Goal: Transaction & Acquisition: Obtain resource

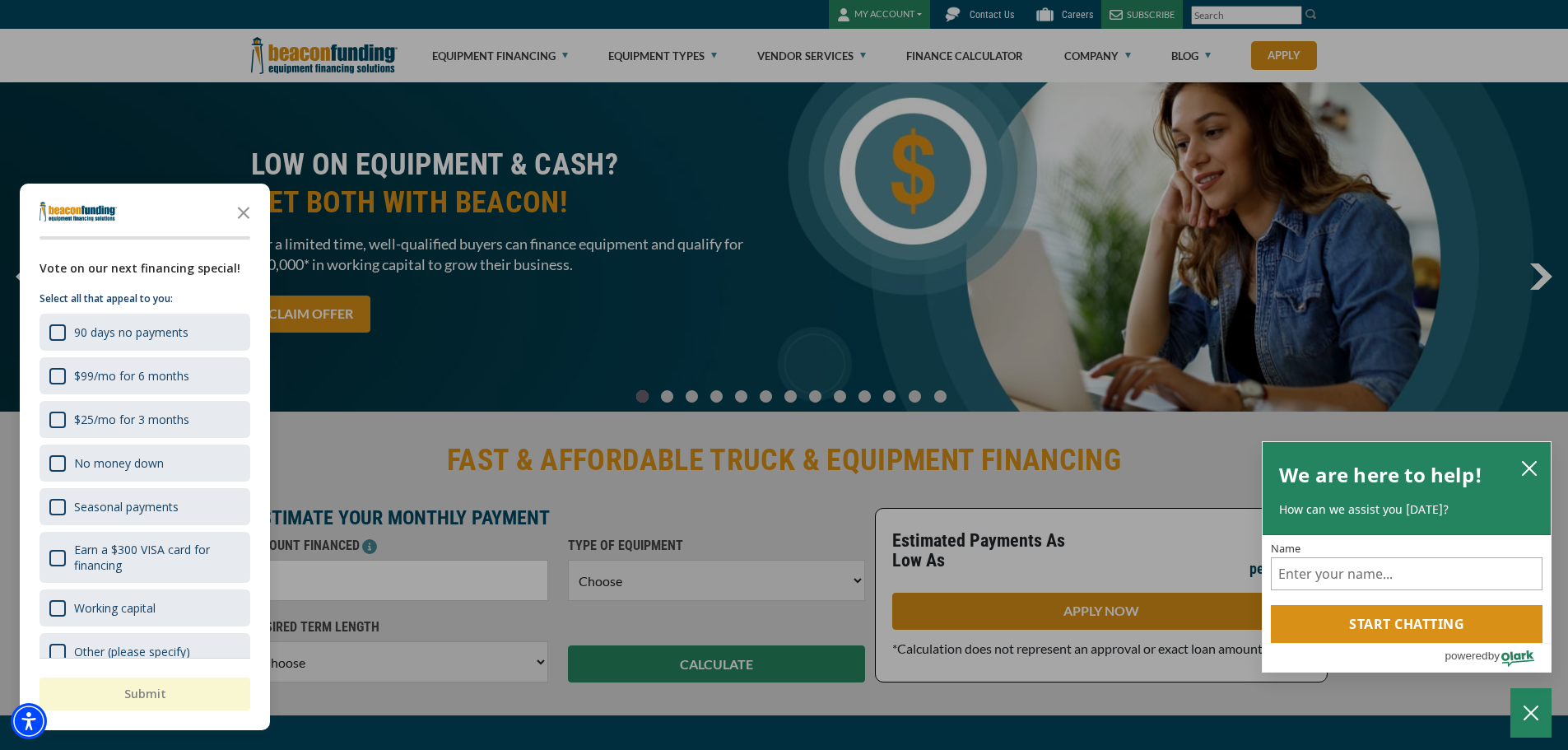
click at [576, 309] on div "button" at bounding box center [784, 375] width 1568 height 750
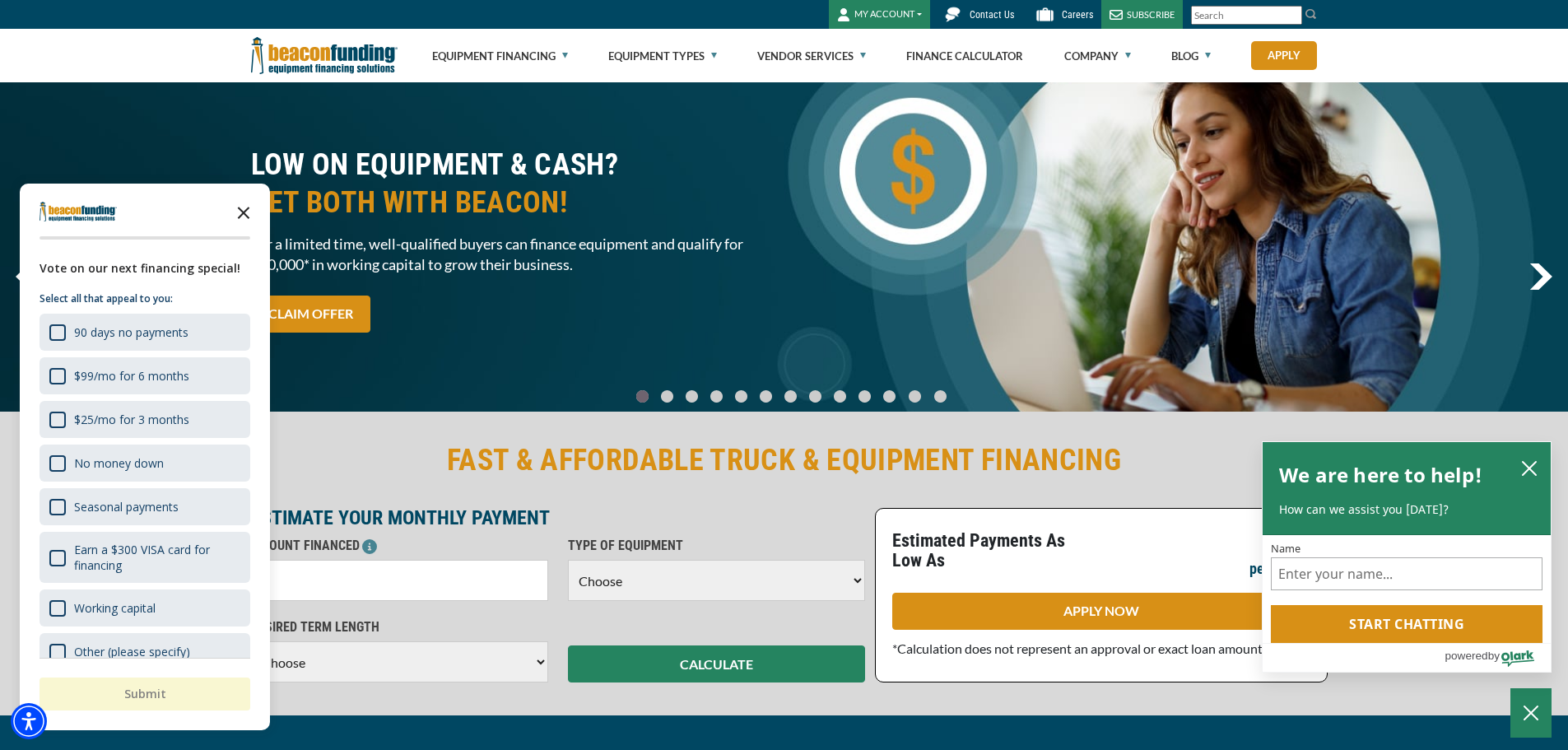
click at [246, 216] on polygon "Close the survey" at bounding box center [243, 213] width 13 height 13
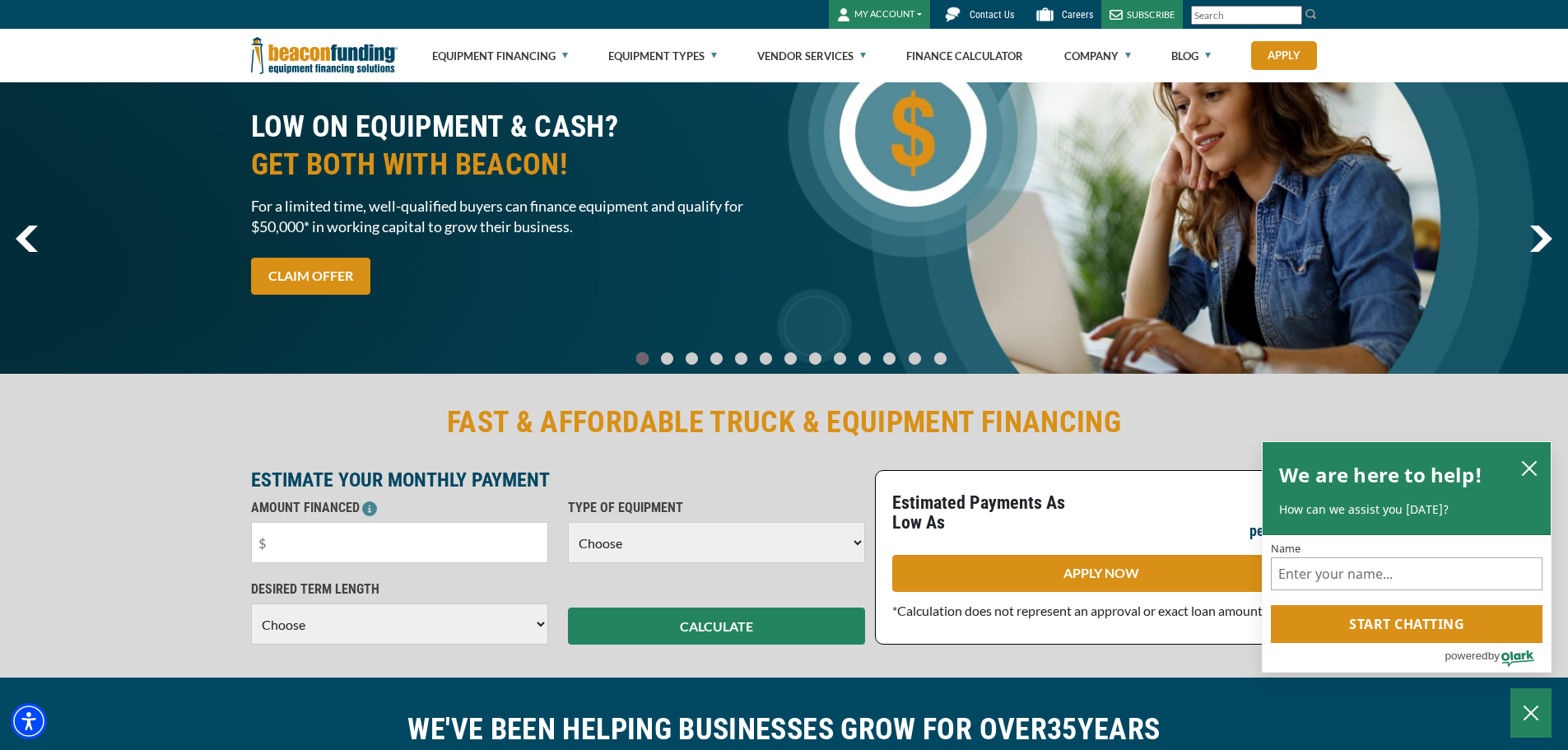
scroll to position [55, 0]
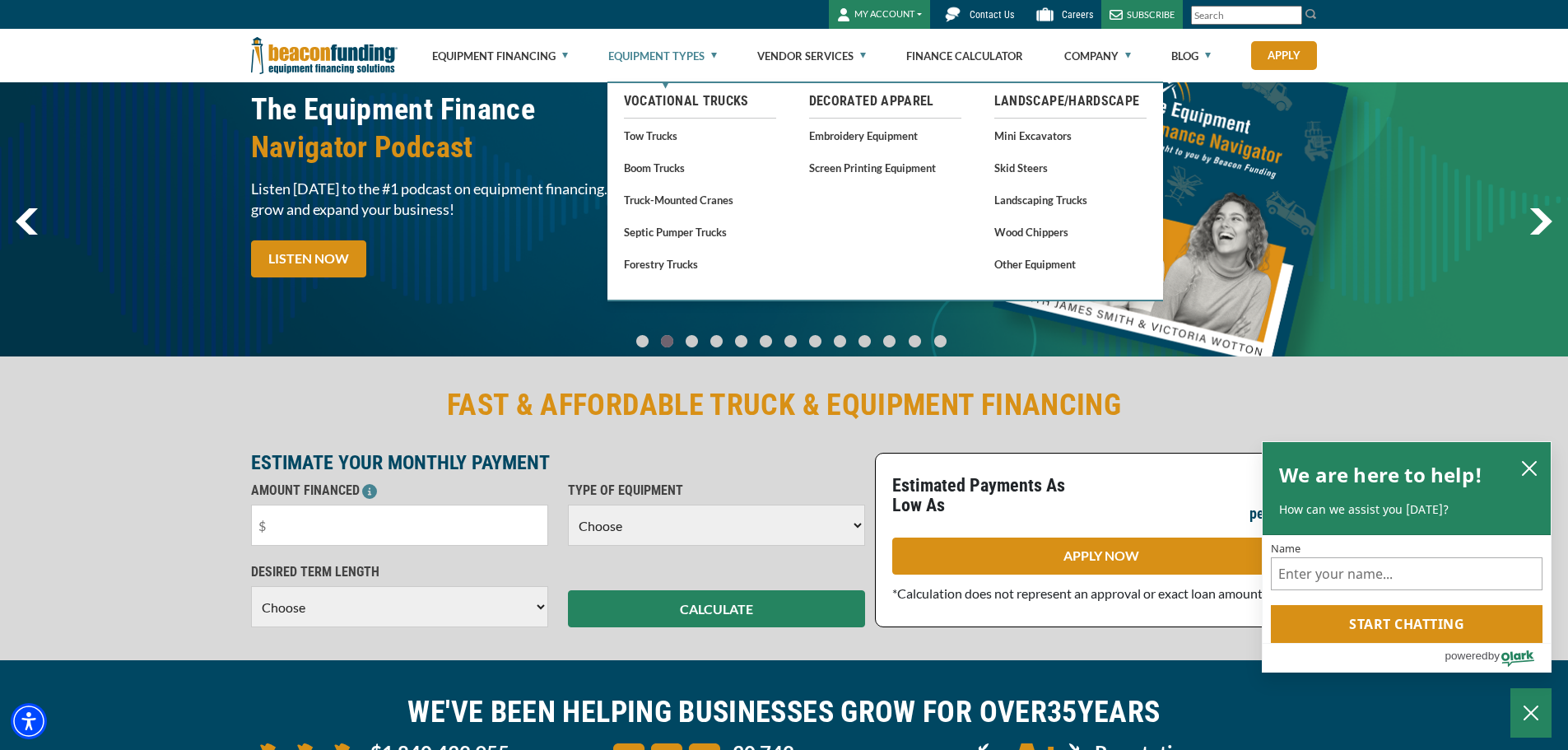
click at [714, 54] on link "Equipment Types" at bounding box center [662, 56] width 109 height 53
